Goal: Task Accomplishment & Management: Use online tool/utility

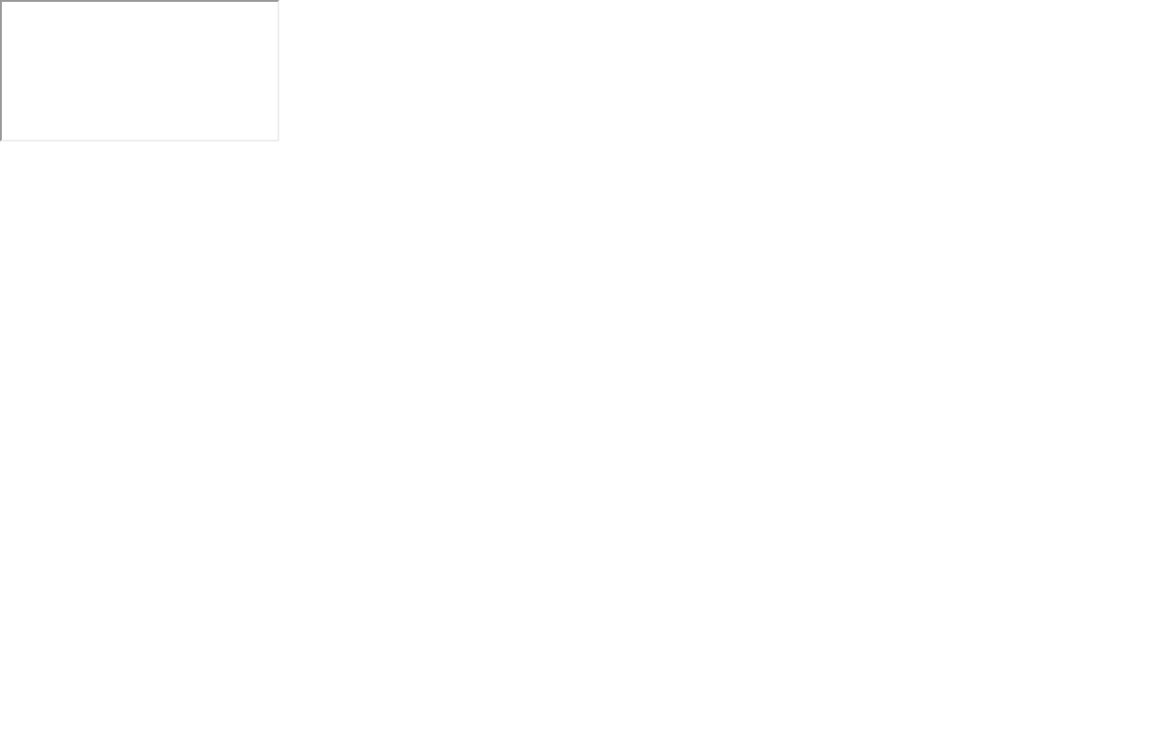
click img
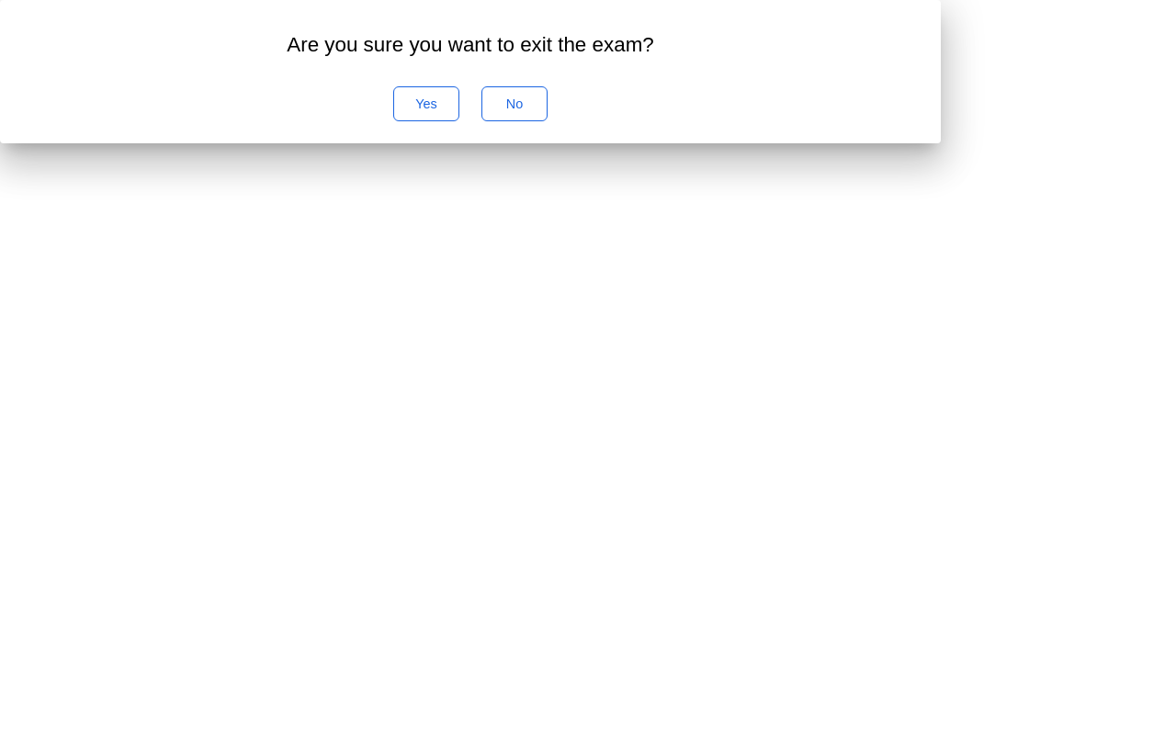
click at [541, 111] on div "No" at bounding box center [514, 103] width 53 height 15
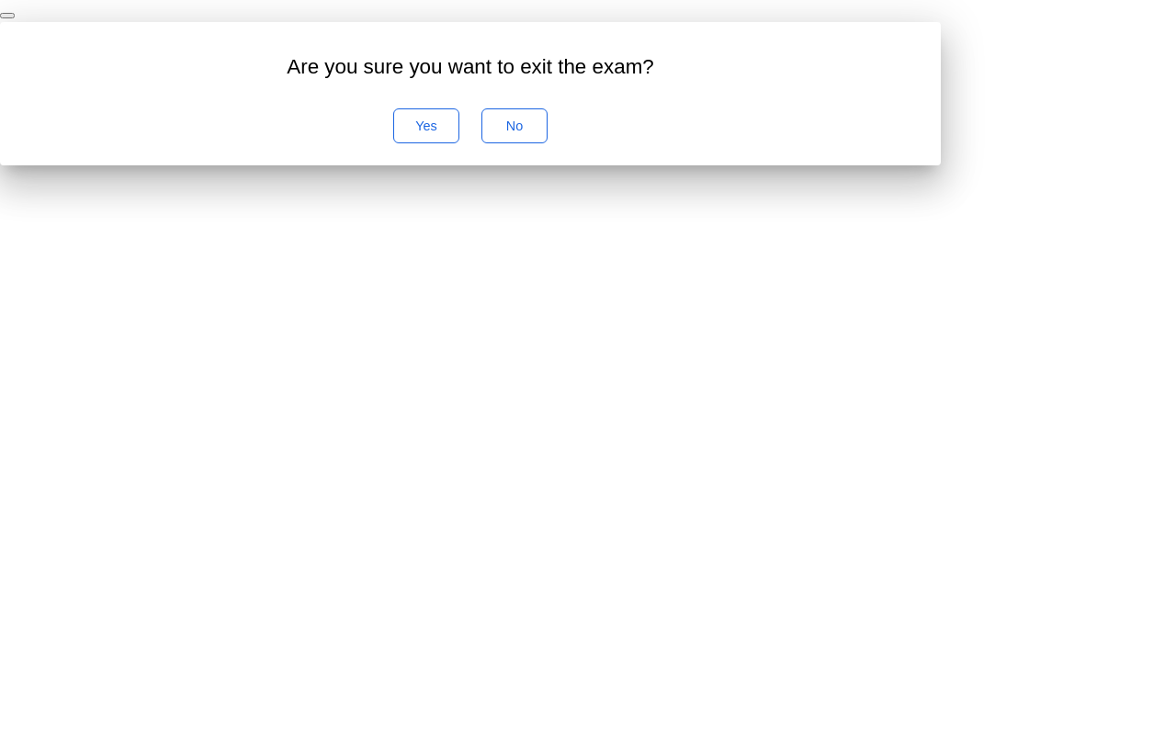
click div "End Proctoring Session"
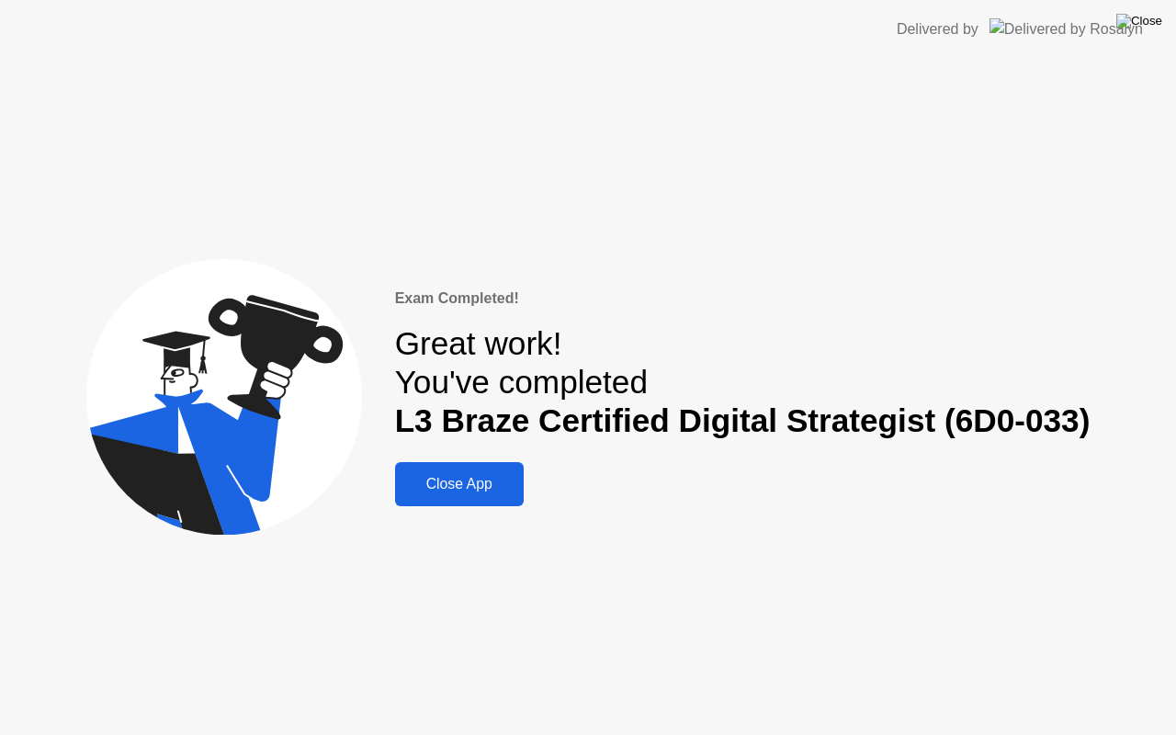
click at [1150, 16] on img at bounding box center [1139, 21] width 46 height 15
